Goal: Task Accomplishment & Management: Manage account settings

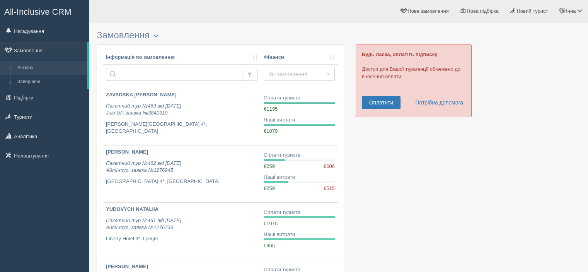
scroll to position [238, 0]
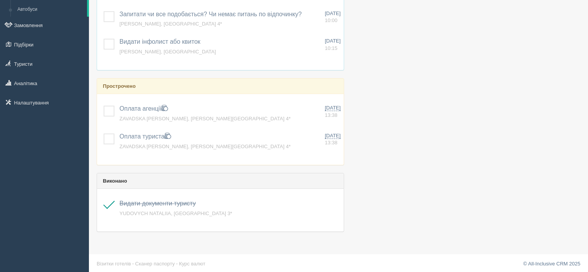
scroll to position [170, 0]
click at [194, 262] on link "Курс валют" at bounding box center [192, 263] width 26 height 6
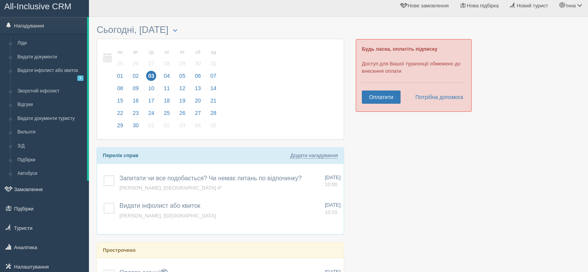
scroll to position [0, 0]
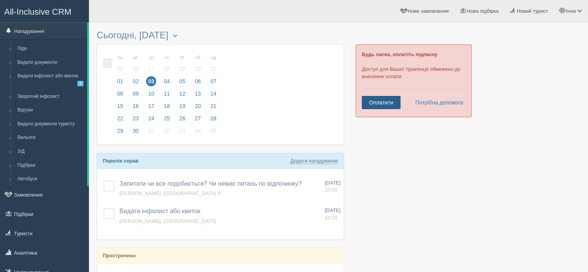
click at [383, 98] on link "Оплатити" at bounding box center [381, 102] width 39 height 13
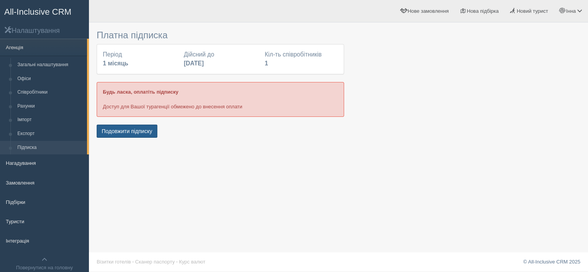
click at [118, 126] on button "Подовжити підписку" at bounding box center [127, 130] width 61 height 13
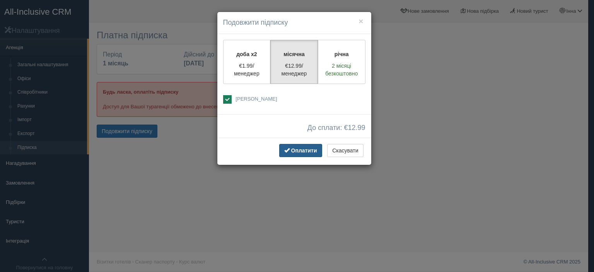
click at [293, 150] on span "Оплатити" at bounding box center [304, 150] width 26 height 6
